Goal: Transaction & Acquisition: Subscribe to service/newsletter

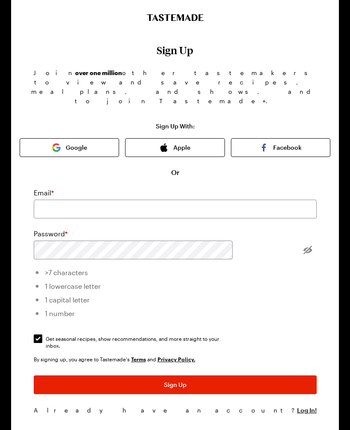
click at [294, 138] on button "Facebook" at bounding box center [280, 147] width 99 height 19
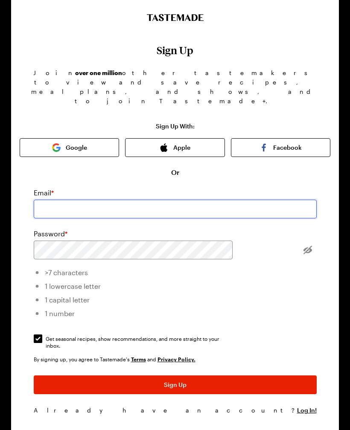
click at [89, 200] on input "email" at bounding box center [175, 209] width 283 height 19
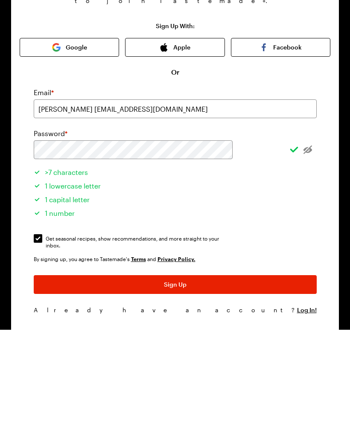
click at [226, 375] on button "Sign Up" at bounding box center [175, 384] width 283 height 19
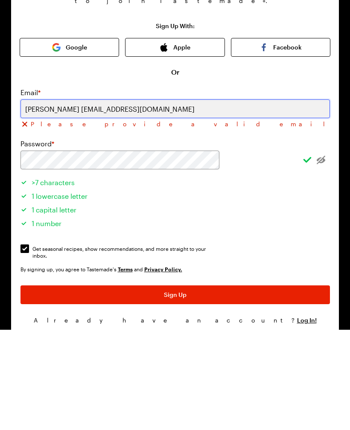
click at [119, 200] on input "[PERSON_NAME] [EMAIL_ADDRESS][DOMAIN_NAME]" at bounding box center [174, 209] width 309 height 19
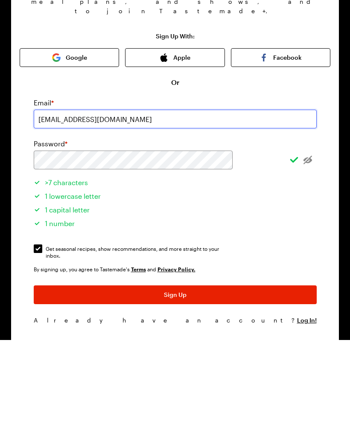
type input "[EMAIL_ADDRESS][DOMAIN_NAME]"
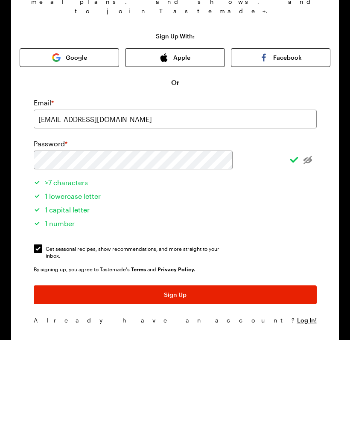
click at [249, 375] on button "Sign Up" at bounding box center [175, 384] width 283 height 19
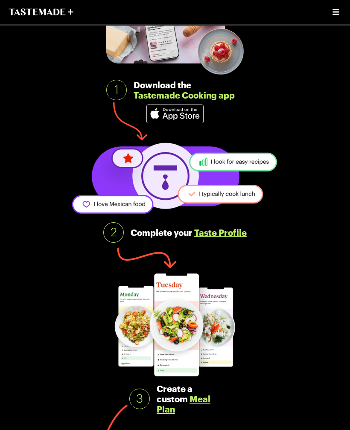
scroll to position [96, 0]
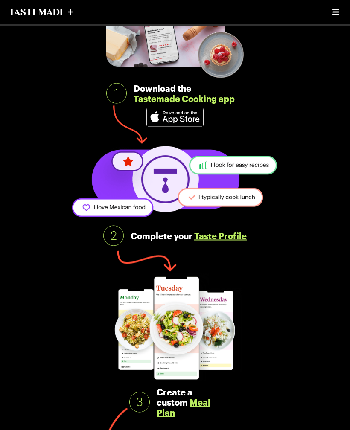
click at [165, 184] on img at bounding box center [175, 182] width 212 height 77
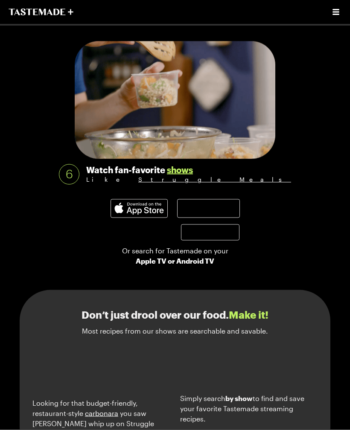
scroll to position [748, 0]
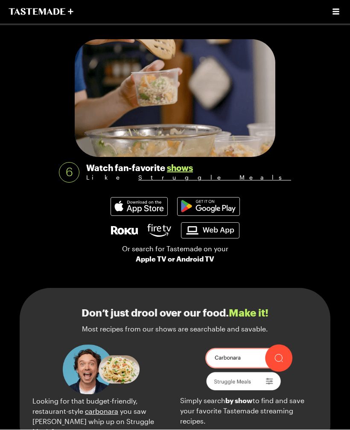
click at [141, 201] on img at bounding box center [139, 207] width 56 height 18
